Goal: Transaction & Acquisition: Download file/media

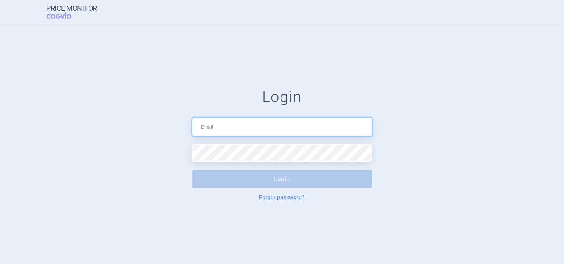
type input "[PERSON_NAME][EMAIL_ADDRESS][DOMAIN_NAME]"
click at [260, 184] on button "Login" at bounding box center [283, 179] width 180 height 18
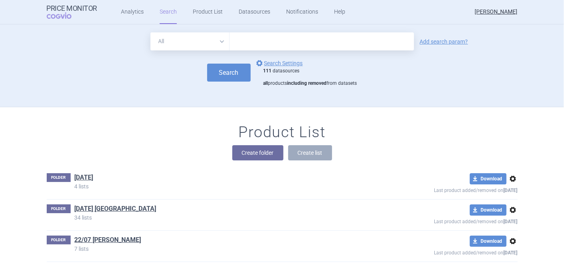
click at [316, 34] on input "text" at bounding box center [322, 41] width 185 height 18
type input "luspatercept"
click at [218, 72] on button "Search" at bounding box center [229, 73] width 44 height 18
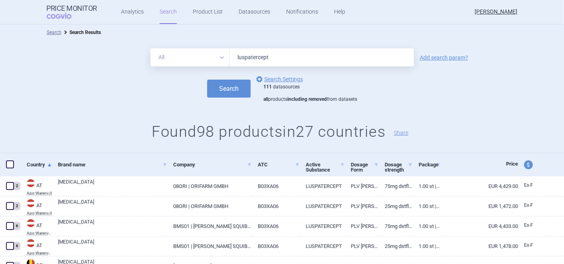
click at [7, 163] on span at bounding box center [10, 164] width 8 height 8
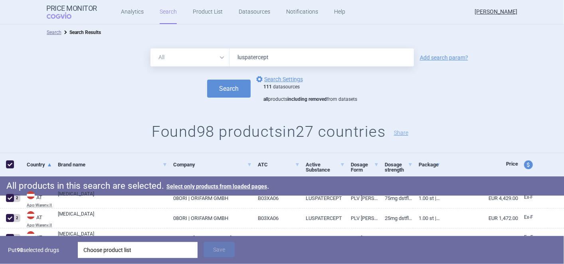
scroll to position [44, 0]
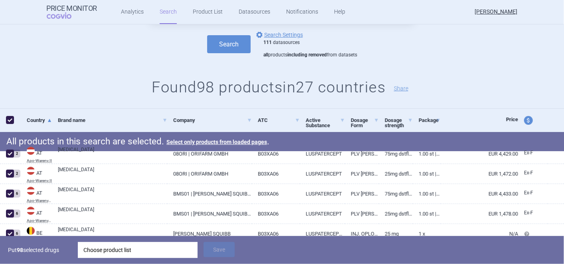
click at [137, 253] on div "Choose product list" at bounding box center [137, 250] width 109 height 16
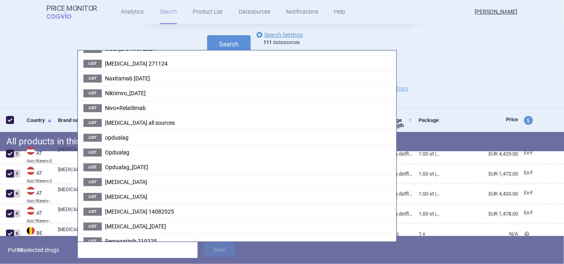
scroll to position [1198, 0]
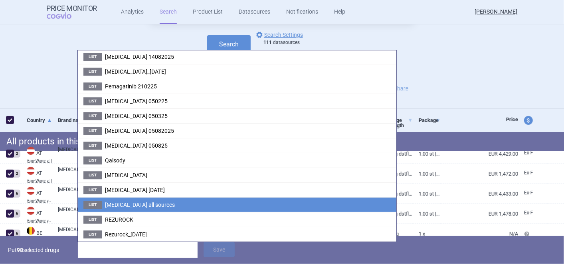
click at [158, 197] on li "List [MEDICAL_DATA] all sources" at bounding box center [237, 204] width 319 height 15
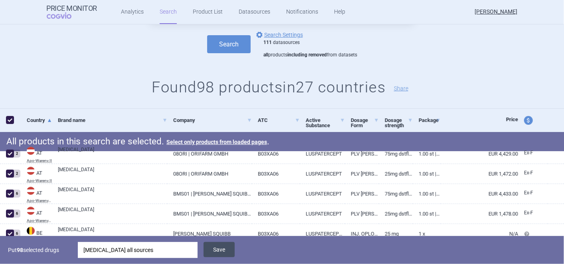
click at [219, 252] on button "Save" at bounding box center [219, 249] width 31 height 15
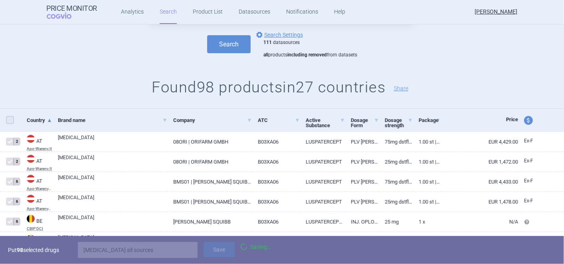
checkbox input "false"
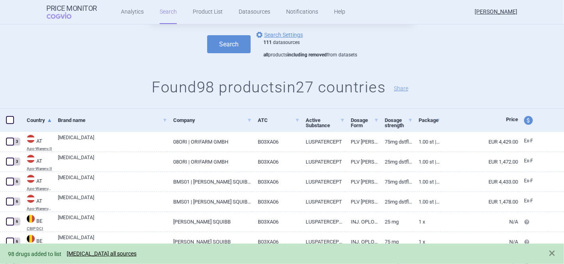
click at [92, 257] on div "98 drugs added to list [MEDICAL_DATA] all sources" at bounding box center [274, 253] width 532 height 9
click at [95, 254] on link "[MEDICAL_DATA] all sources" at bounding box center [102, 253] width 70 height 7
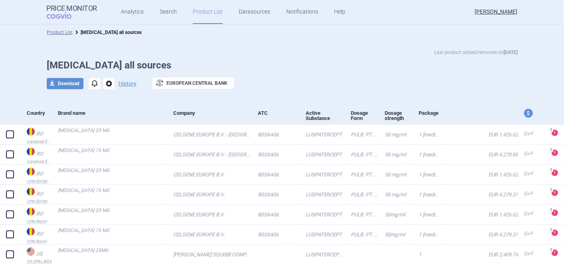
click at [518, 114] on div "price and currency" at bounding box center [533, 112] width 30 height 23
click at [524, 111] on span "price and currency" at bounding box center [528, 113] width 9 height 9
select select "ex-factory"
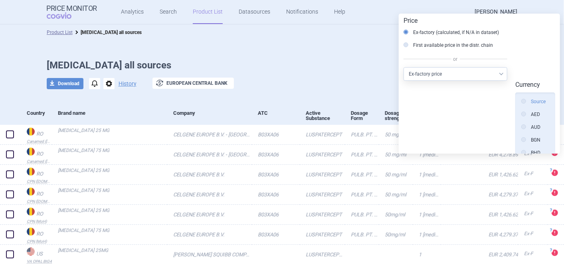
click at [535, 97] on label "Source" at bounding box center [534, 101] width 24 height 8
click at [530, 98] on input "Source" at bounding box center [526, 102] width 8 height 8
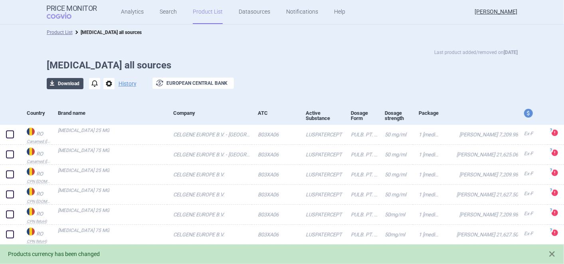
click at [71, 88] on button "download Download" at bounding box center [65, 83] width 37 height 11
select select "EUR"
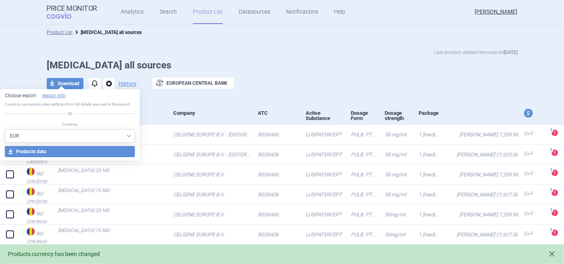
click at [61, 137] on select "AED AUD BGN BHD [PERSON_NAME] BRL CAD CHF CNY COP CZK DKK DZD EUR GBP HUF ILS I…" at bounding box center [70, 136] width 130 height 14
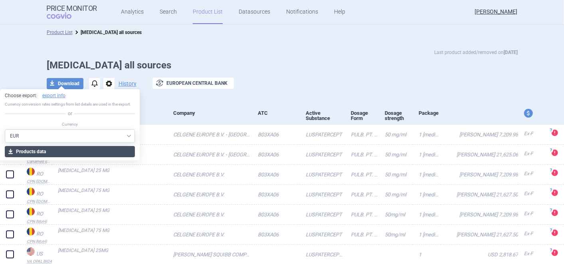
click at [83, 153] on button "download Products data" at bounding box center [70, 151] width 130 height 11
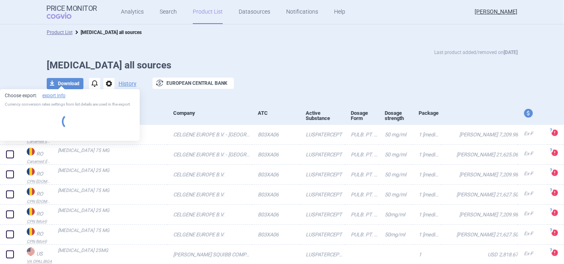
select select "EUR"
